Goal: Information Seeking & Learning: Learn about a topic

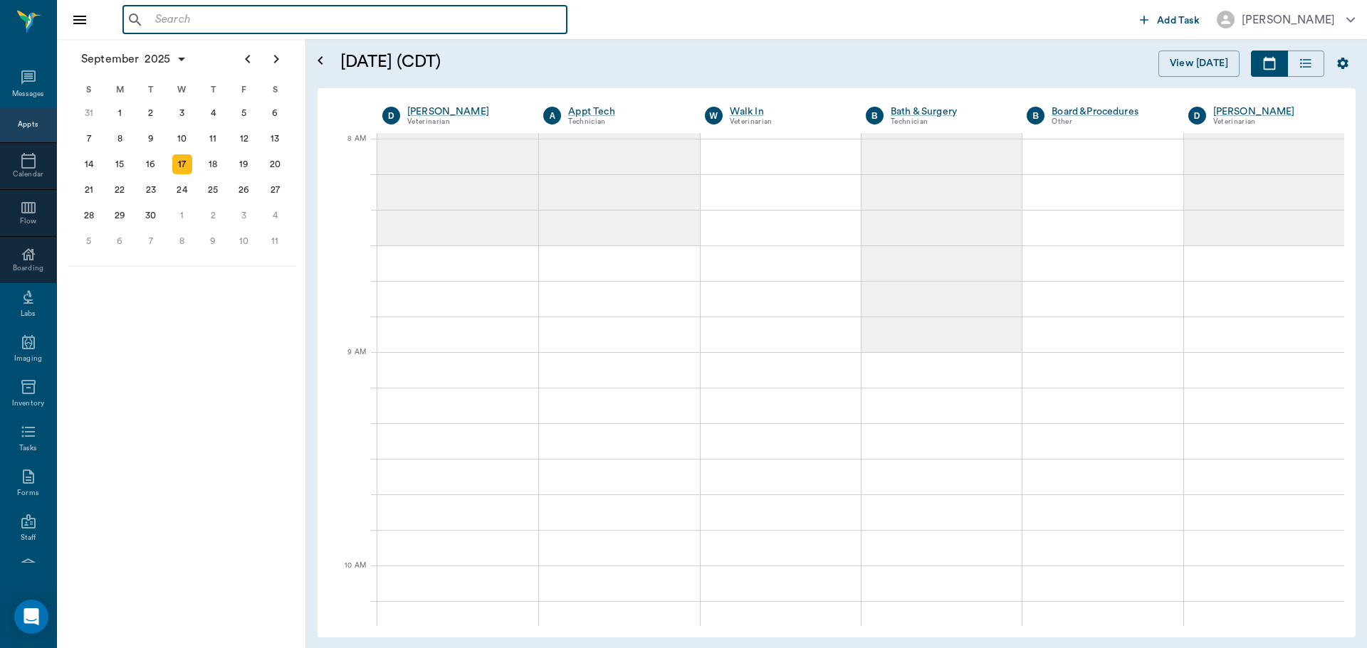
click at [239, 14] on input "text" at bounding box center [354, 20] width 411 height 20
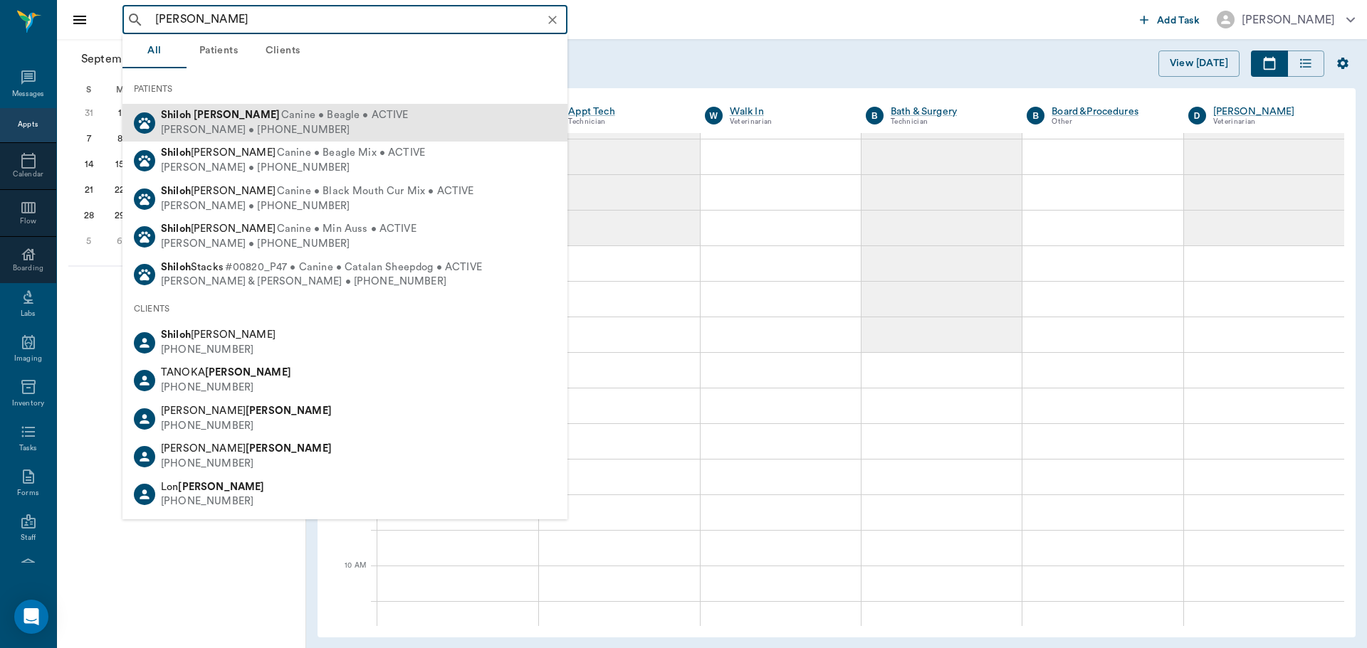
click at [203, 126] on div "[PERSON_NAME] • [PHONE_NUMBER]" at bounding box center [285, 130] width 248 height 15
type input "[PERSON_NAME]"
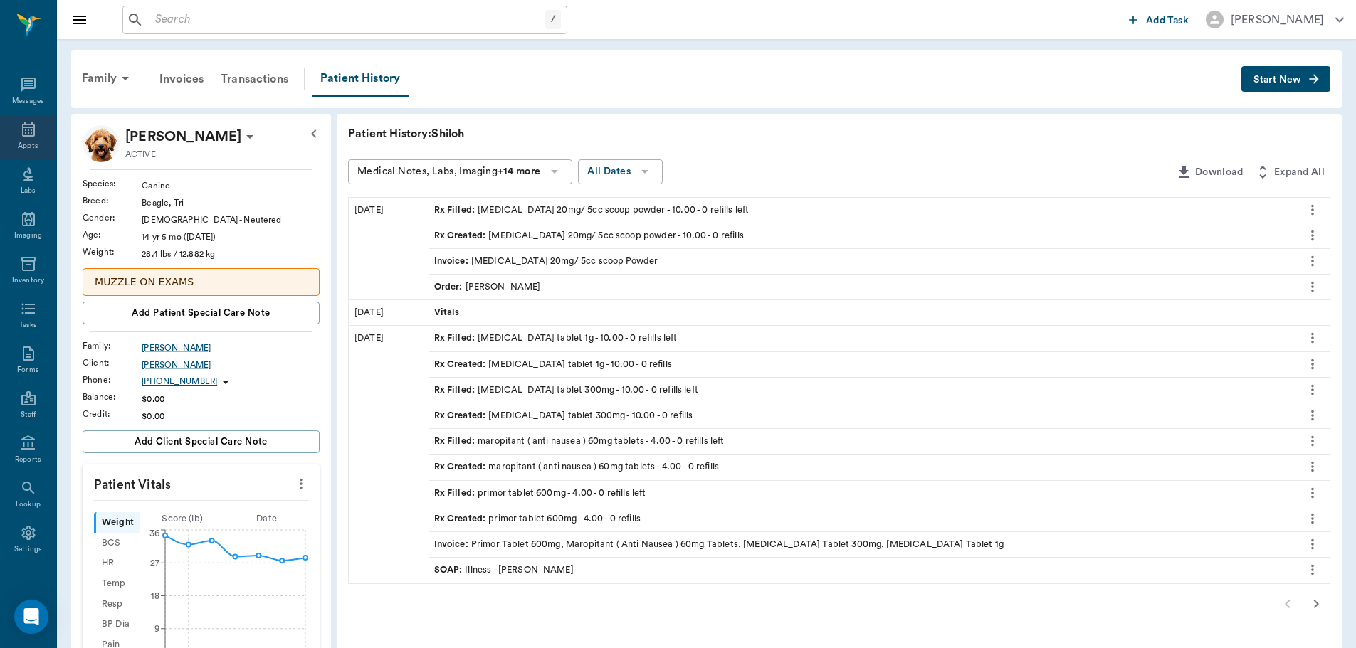
click at [14, 124] on div "Appts" at bounding box center [28, 137] width 56 height 45
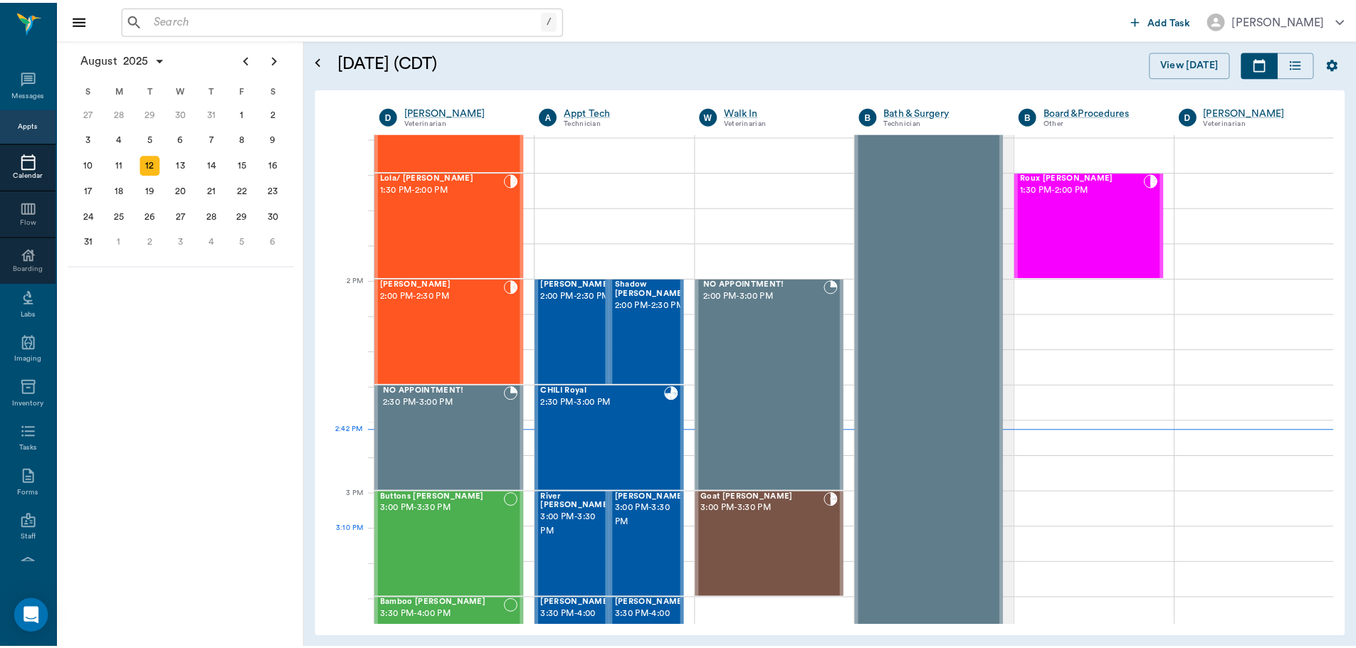
scroll to position [1140, 0]
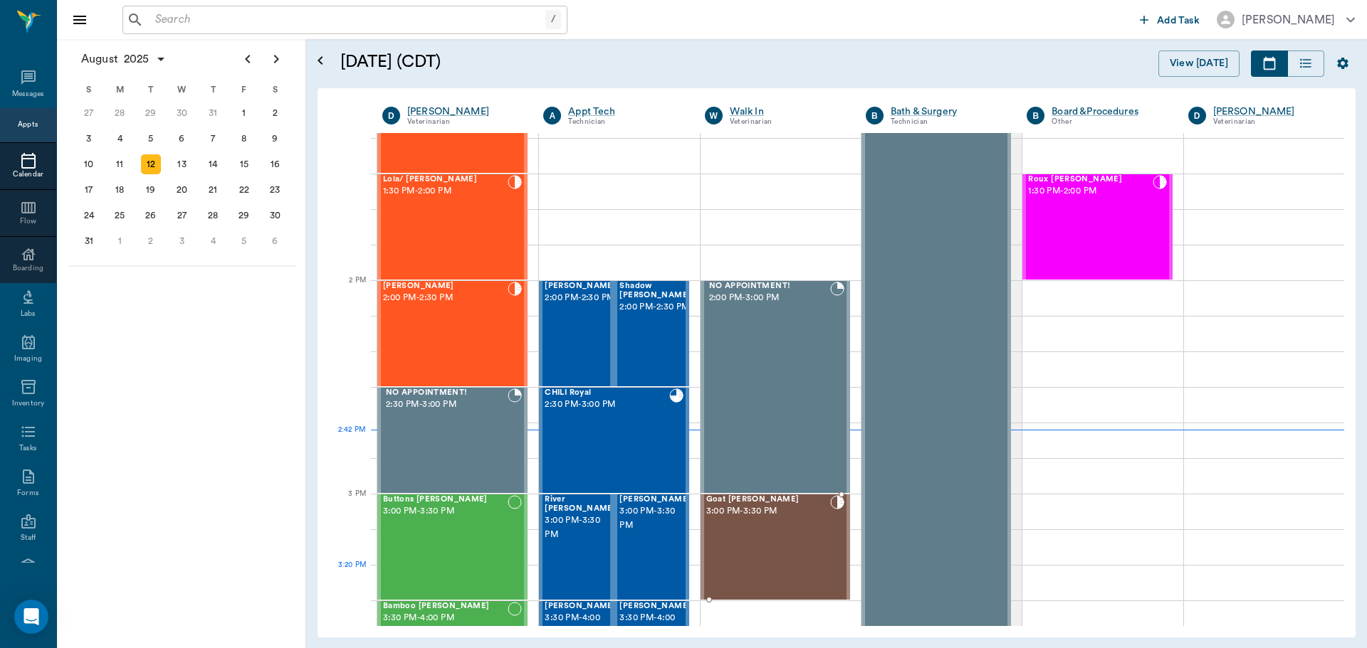
click at [782, 574] on div "Goat [PERSON_NAME] 3:00 PM - 3:30 PM" at bounding box center [768, 547] width 124 height 104
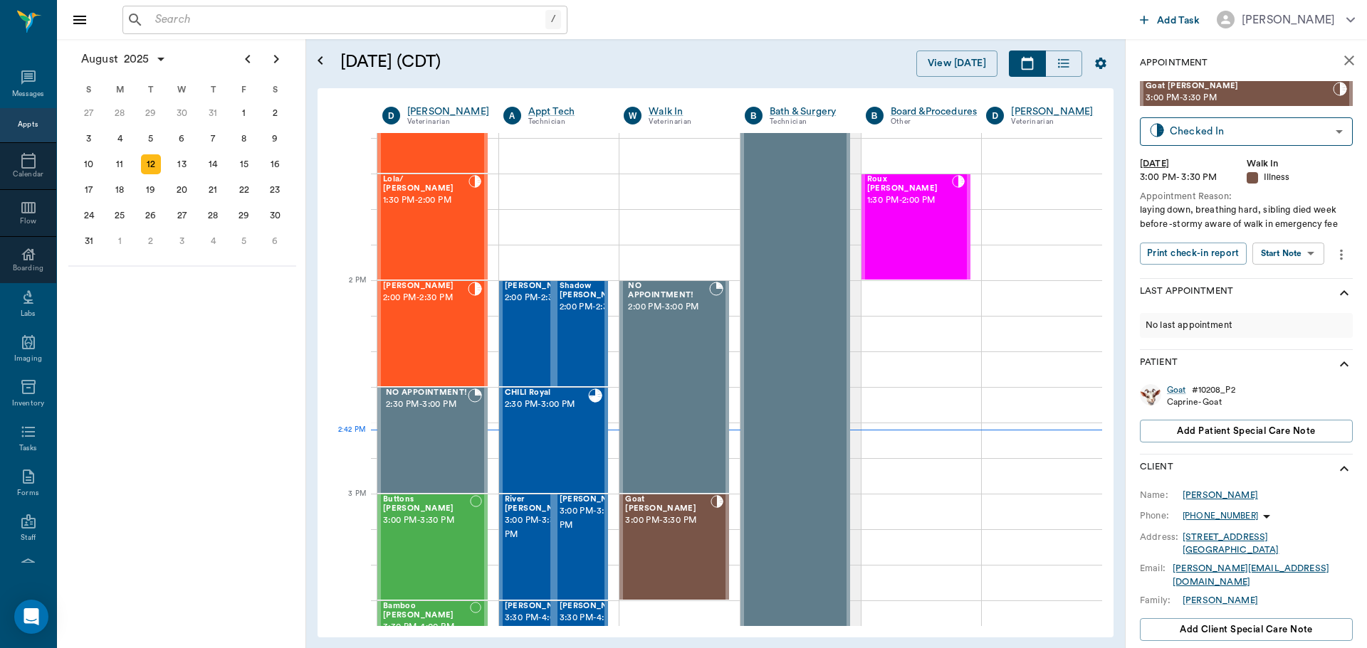
click at [1213, 495] on div "[PERSON_NAME]" at bounding box center [1219, 495] width 75 height 13
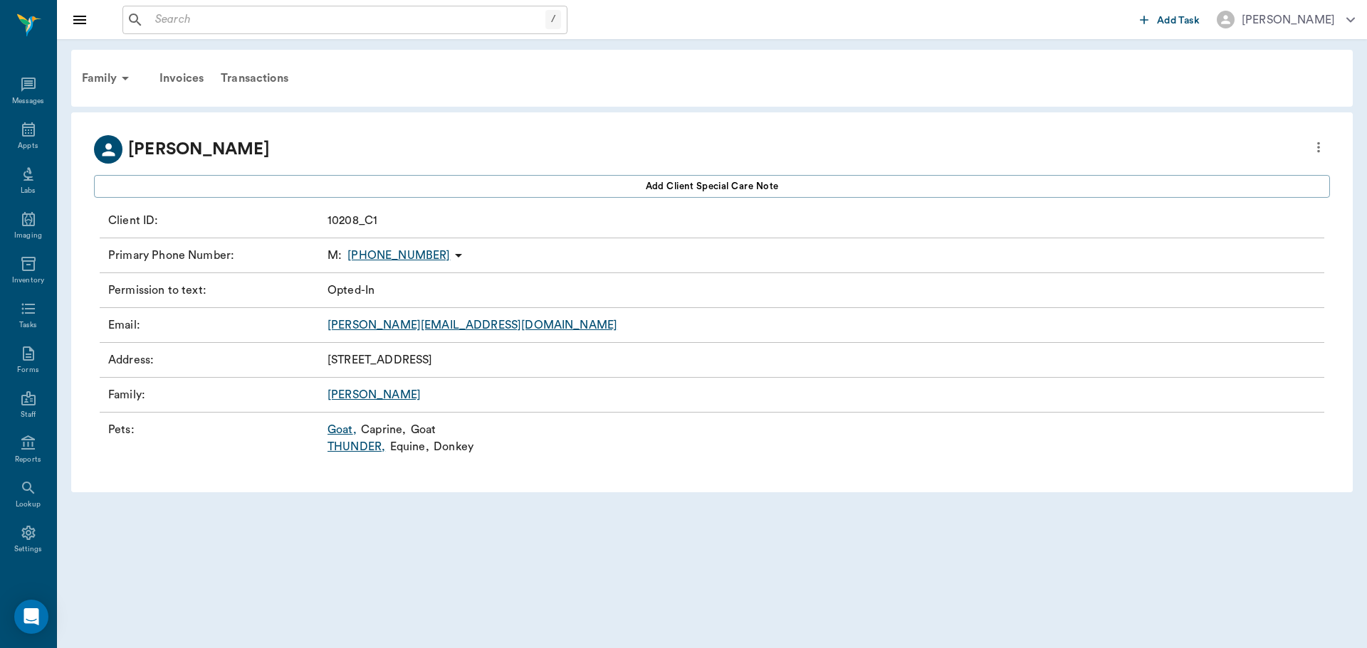
click at [333, 431] on link "Goat ," at bounding box center [341, 429] width 29 height 17
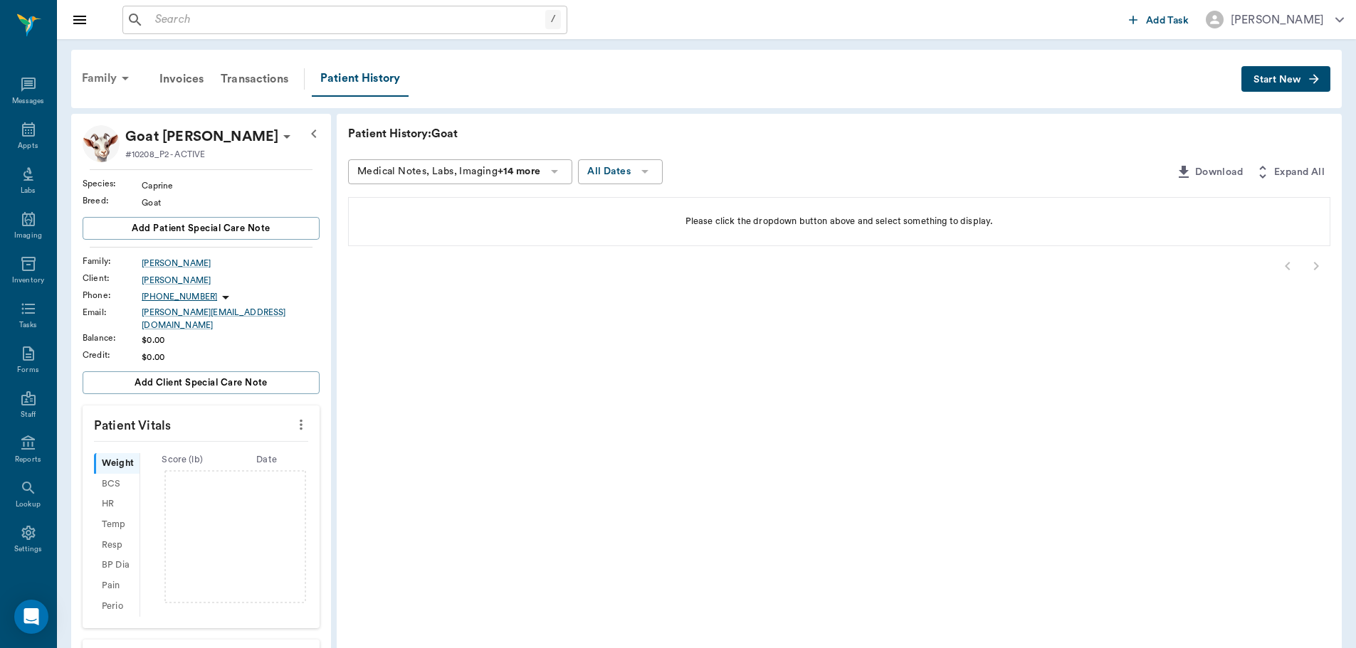
click at [104, 87] on div "Family" at bounding box center [107, 78] width 69 height 34
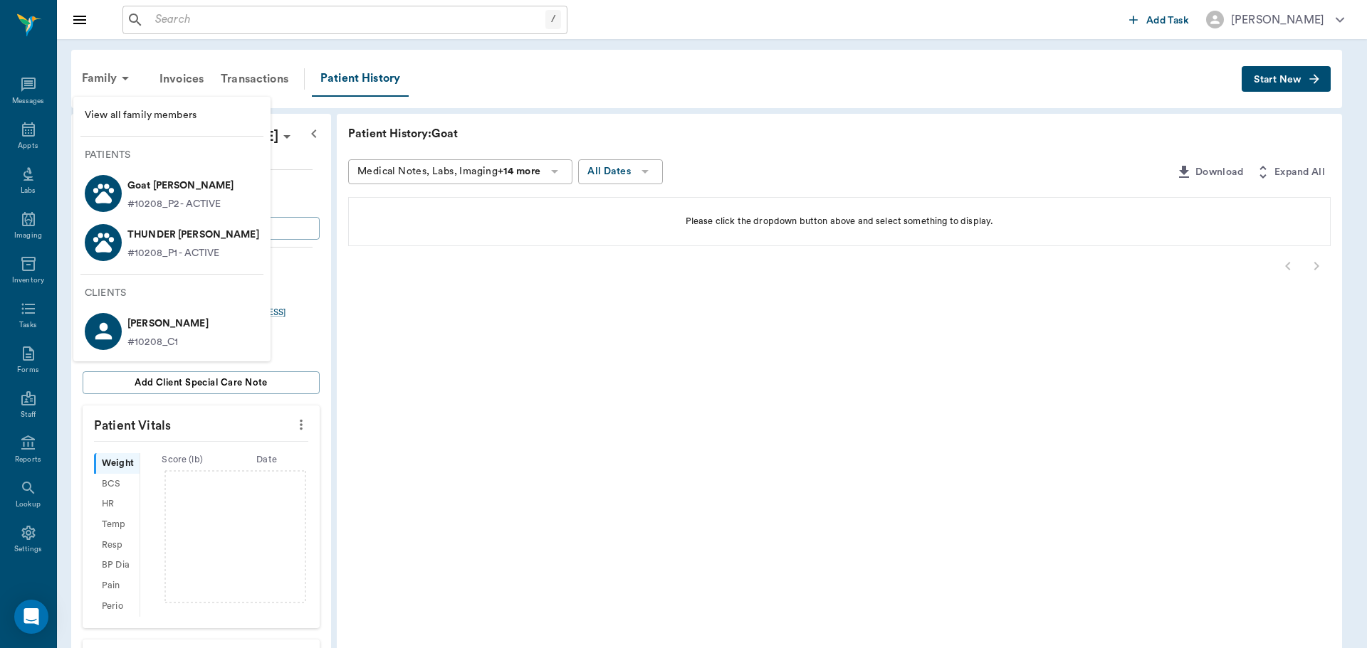
click at [175, 246] on p "THUNDER [PERSON_NAME]" at bounding box center [193, 234] width 132 height 23
